Goal: Find specific page/section: Find specific page/section

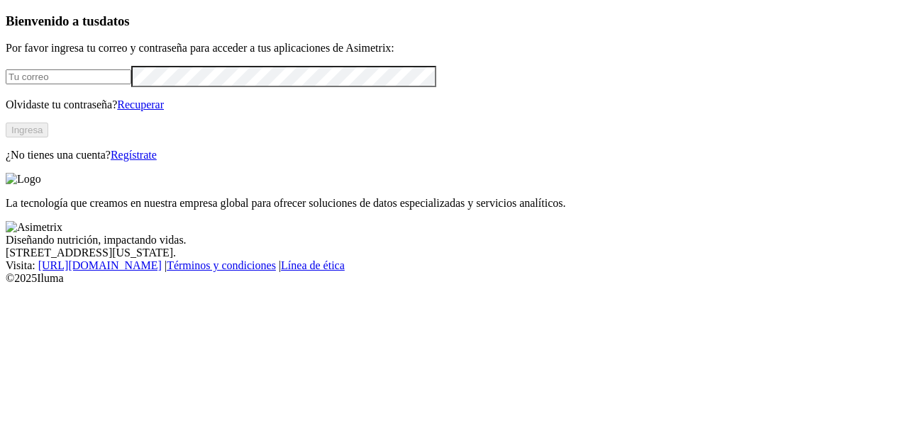
type input "[PERSON_NAME][EMAIL_ADDRESS][PERSON_NAME][DOMAIN_NAME]"
click at [48, 138] on button "Ingresa" at bounding box center [27, 130] width 43 height 15
